Goal: Find contact information: Find contact information

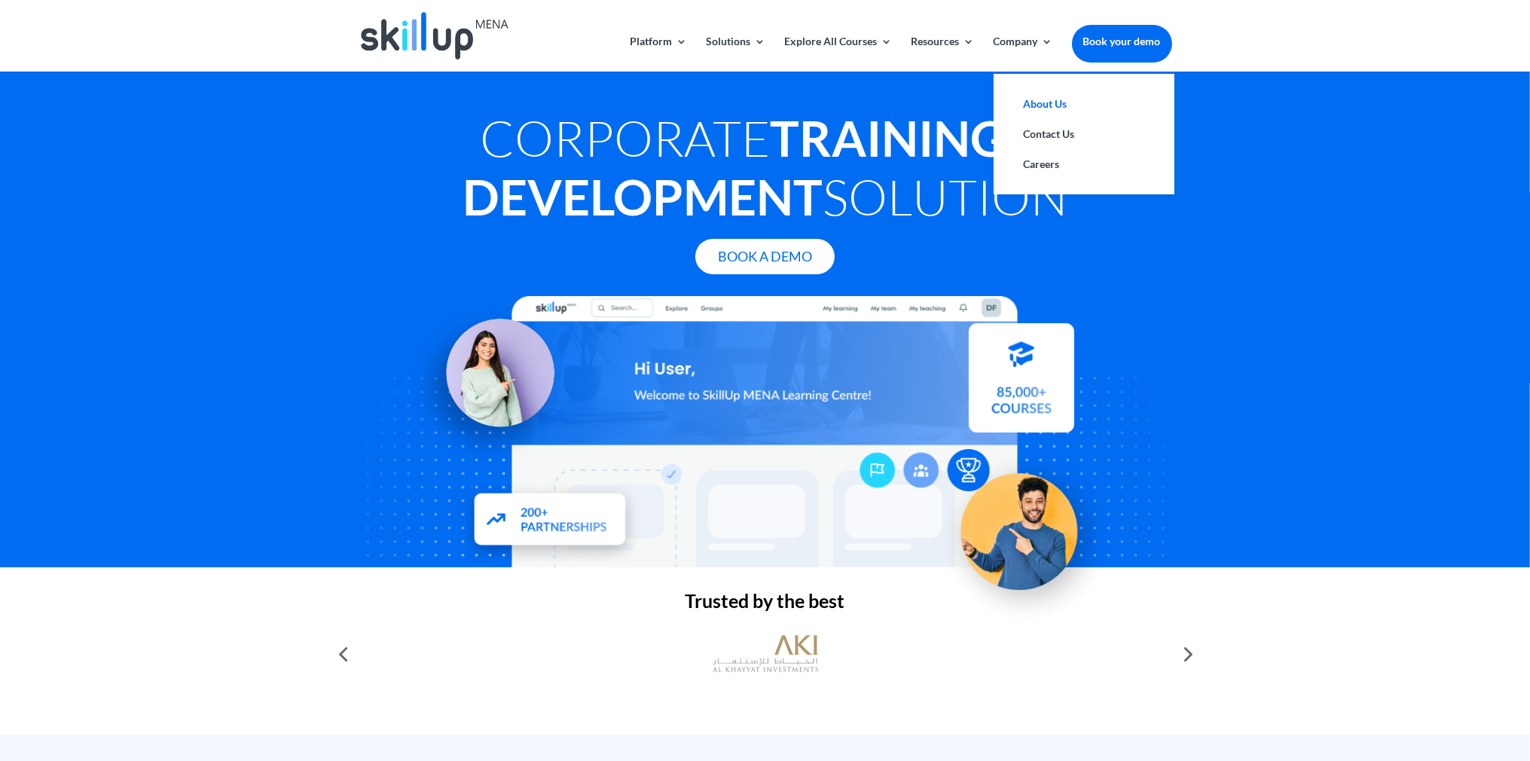
click at [1038, 99] on link "About Us" at bounding box center [1083, 104] width 151 height 30
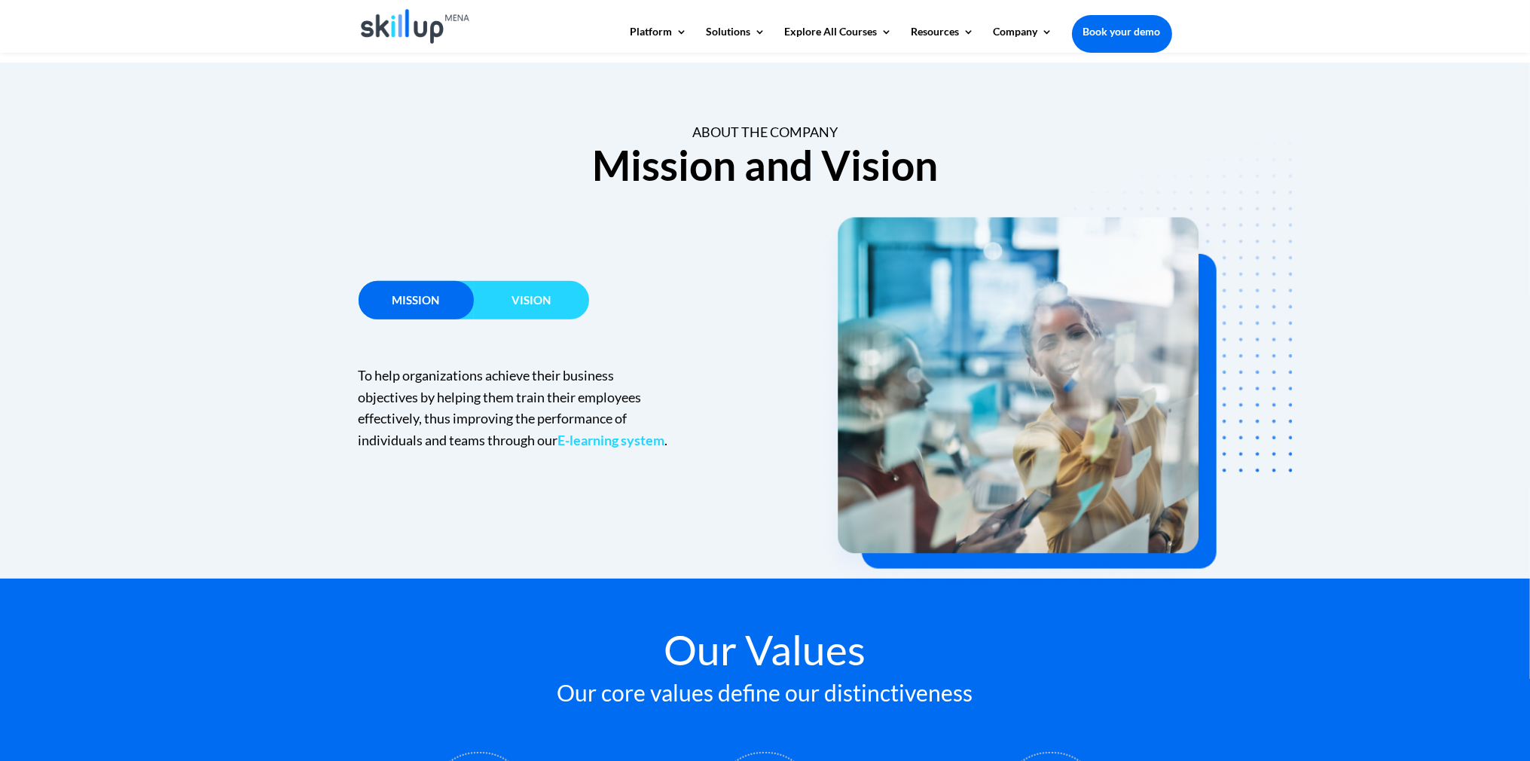
scroll to position [825, 0]
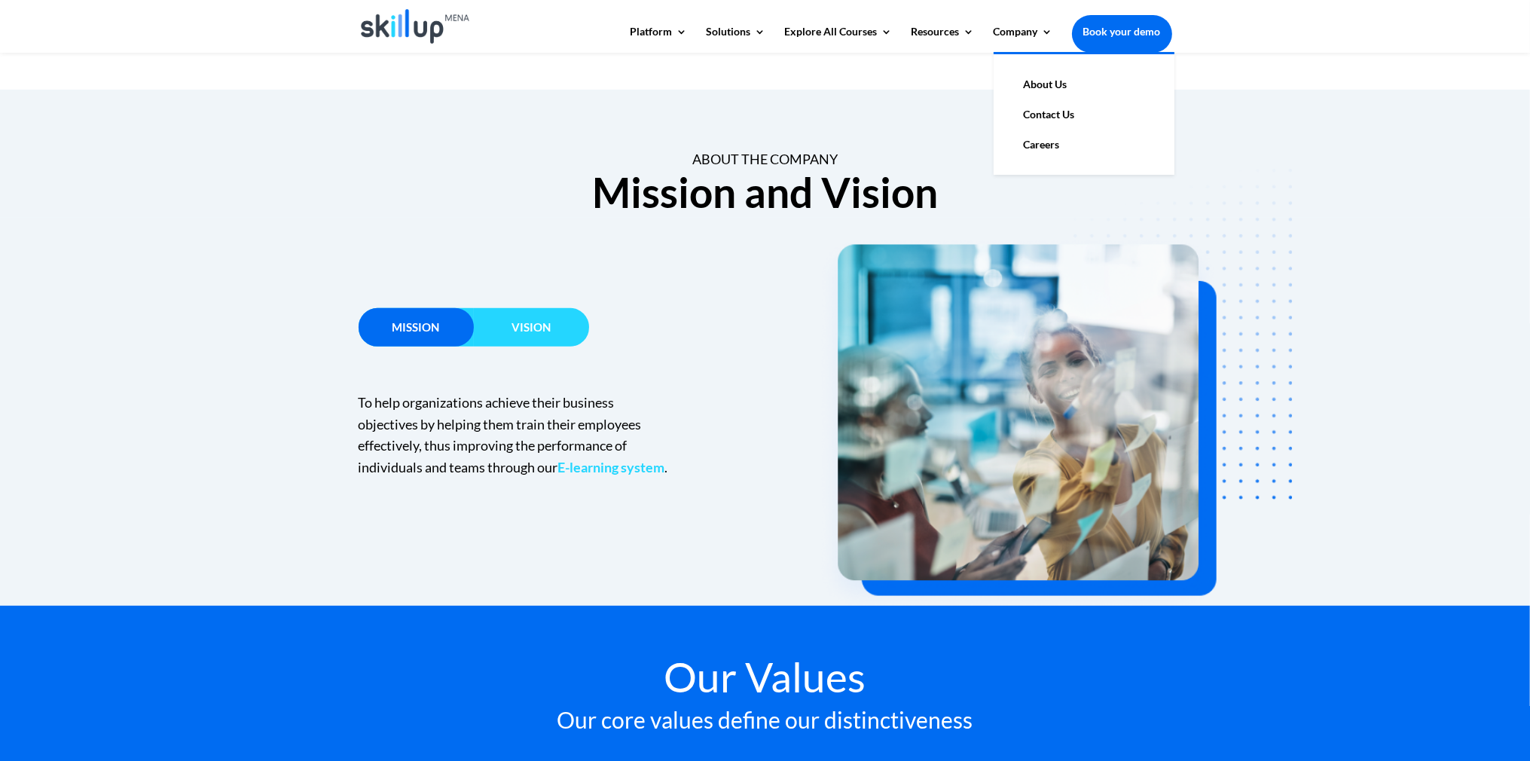
click at [1044, 113] on link "Contact Us" at bounding box center [1083, 114] width 151 height 30
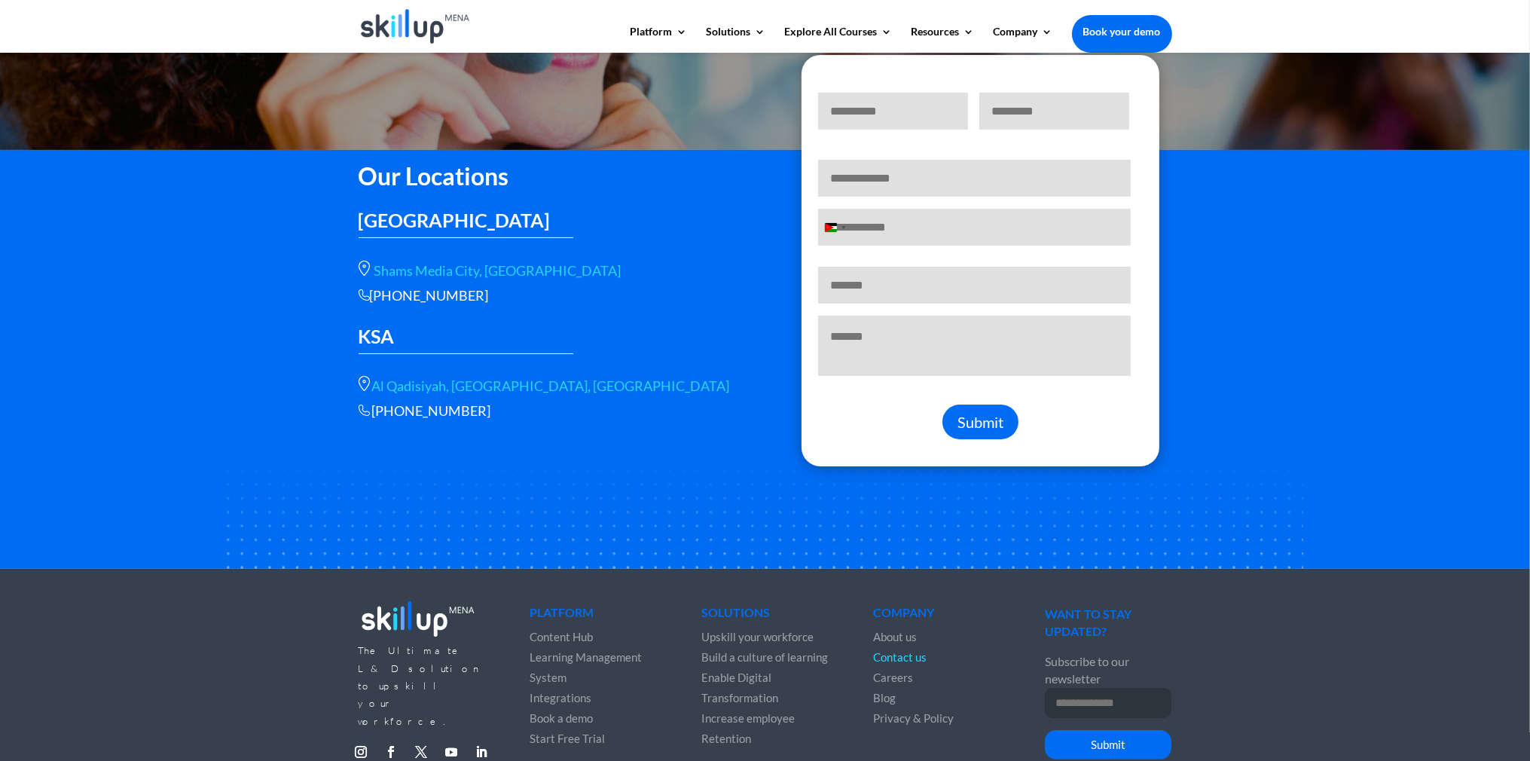
scroll to position [226, 0]
